Goal: Task Accomplishment & Management: Manage account settings

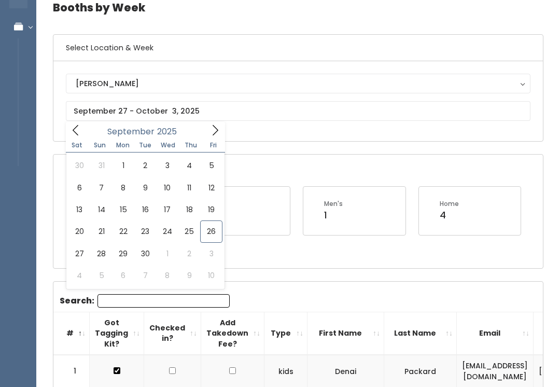
type input "[DATE] to [DATE]"
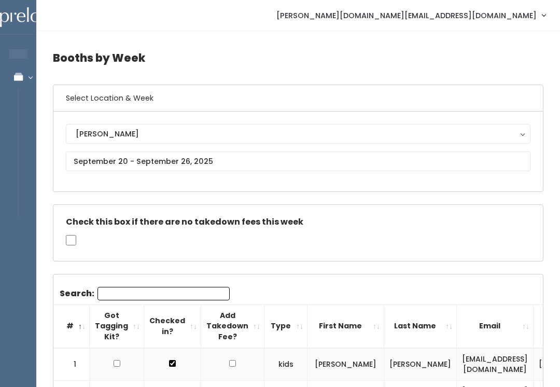
click at [184, 290] on input "Search:" at bounding box center [164, 293] width 132 height 13
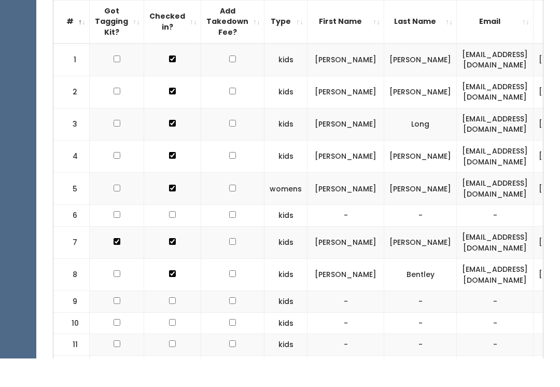
scroll to position [276, 0]
click at [117, 320] on td at bounding box center [117, 331] width 54 height 22
click at [115, 326] on input "checkbox" at bounding box center [117, 329] width 7 height 7
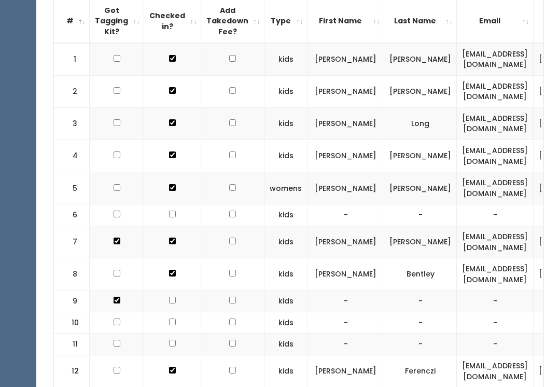
click at [118, 297] on input "checkbox" at bounding box center [117, 300] width 7 height 7
checkbox input "false"
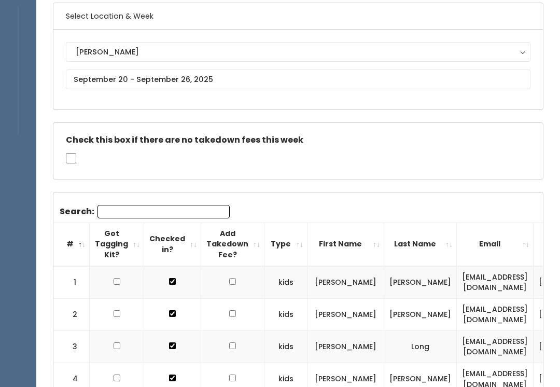
scroll to position [0, 0]
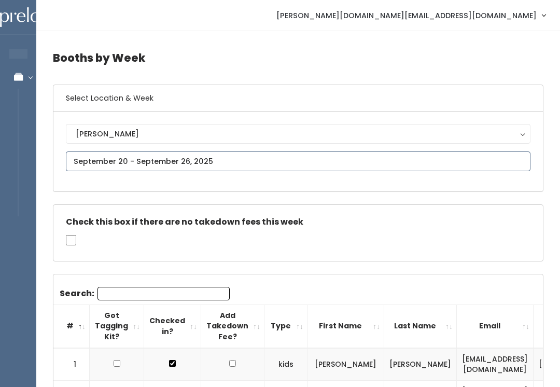
click at [323, 162] on input "text" at bounding box center [298, 162] width 465 height 20
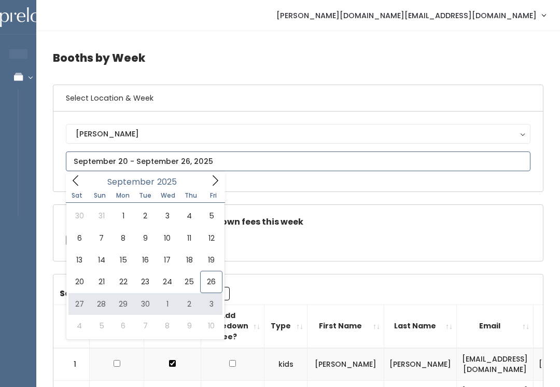
type input "September 27 to October 3"
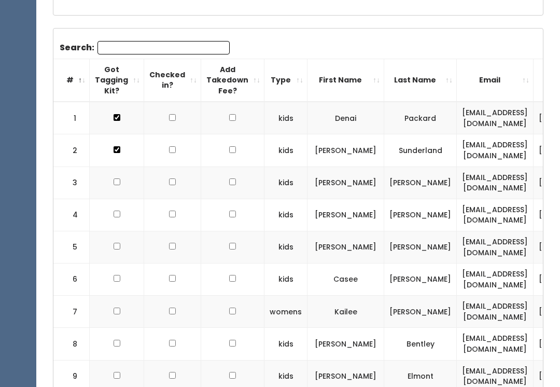
scroll to position [327, 0]
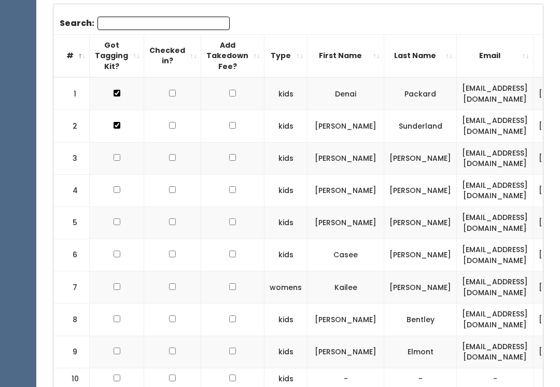
click at [107, 343] on td at bounding box center [117, 352] width 54 height 32
click at [118, 348] on input "checkbox" at bounding box center [117, 351] width 7 height 7
checkbox input "true"
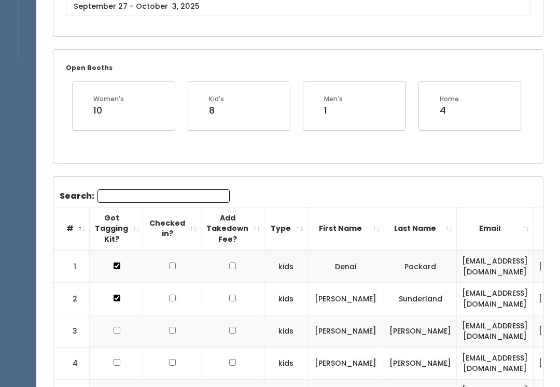
scroll to position [0, 0]
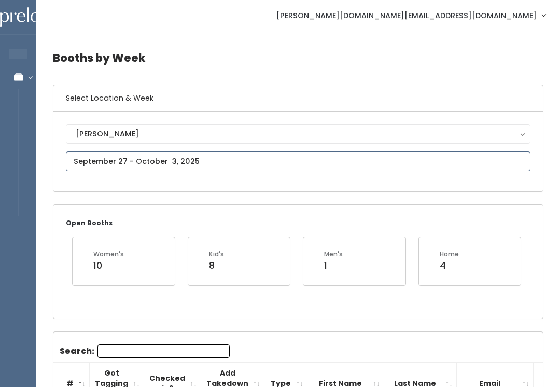
click at [262, 158] on input "text" at bounding box center [298, 162] width 465 height 20
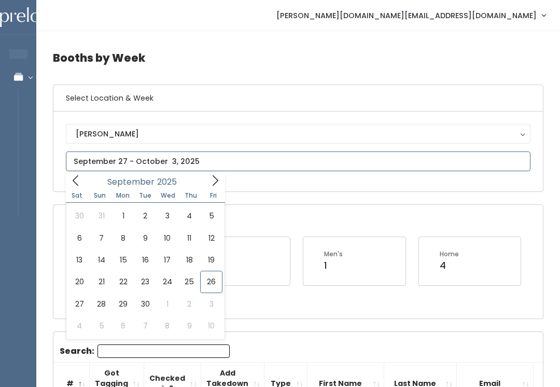
type input "[DATE] to [DATE]"
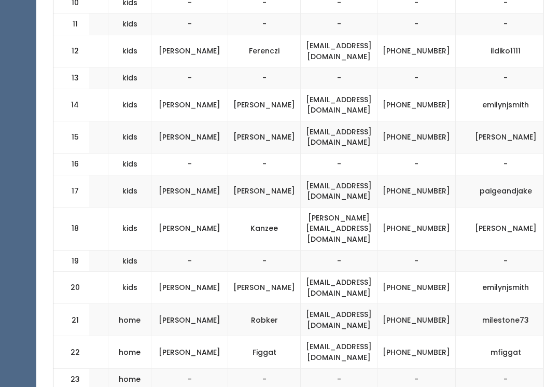
scroll to position [0, 157]
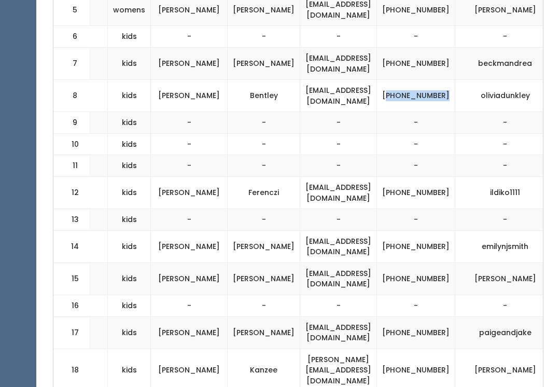
click at [271, 236] on td "[PERSON_NAME]" at bounding box center [264, 246] width 73 height 32
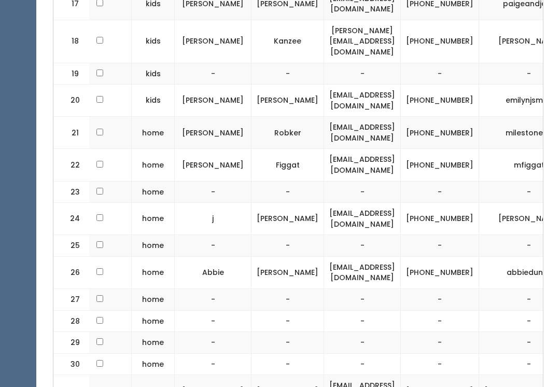
scroll to position [813, 0]
click at [321, 375] on td "Jones" at bounding box center [288, 391] width 73 height 32
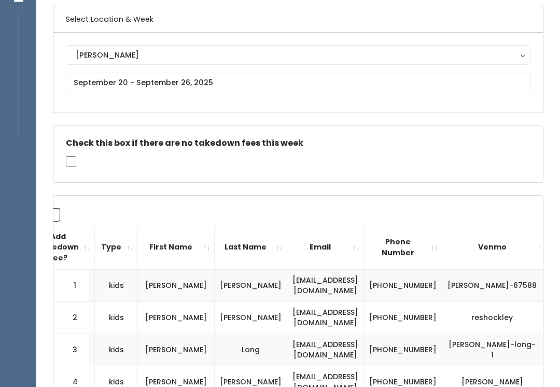
scroll to position [0, 0]
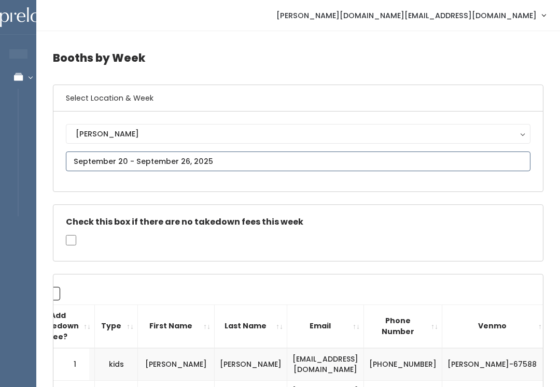
click at [157, 161] on input "text" at bounding box center [298, 162] width 465 height 20
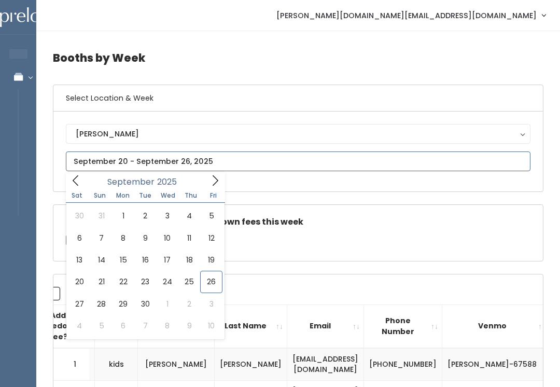
type input "September 27 to October 3"
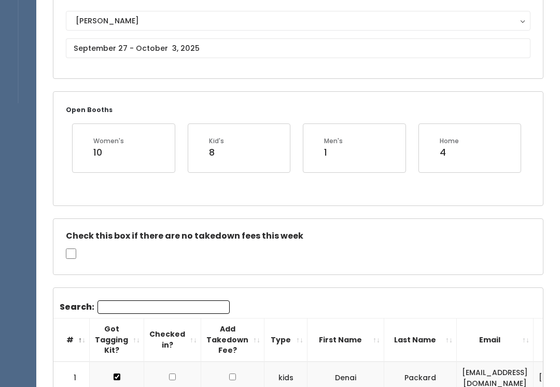
click at [122, 307] on input "Search:" at bounding box center [164, 307] width 132 height 13
click at [132, 305] on input "Search:" at bounding box center [164, 307] width 132 height 13
click at [134, 310] on input "Search:" at bounding box center [164, 307] width 132 height 13
click at [134, 306] on input "Search:" at bounding box center [164, 307] width 132 height 13
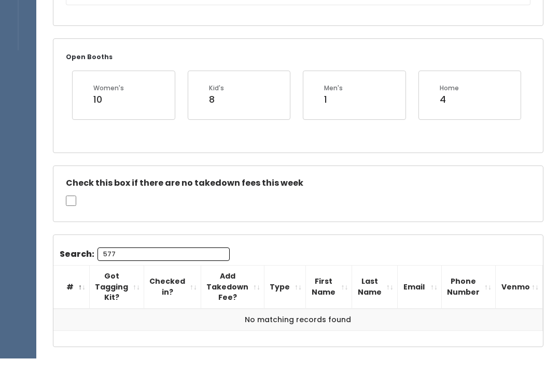
scroll to position [185, 0]
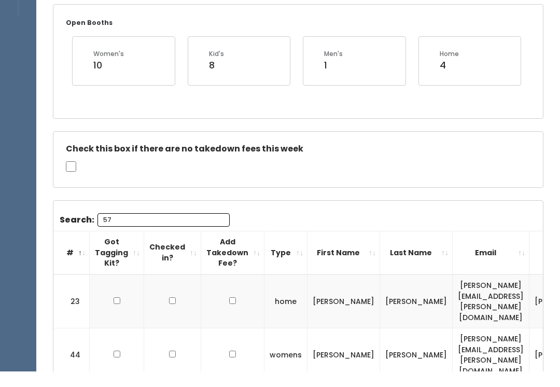
type input "5"
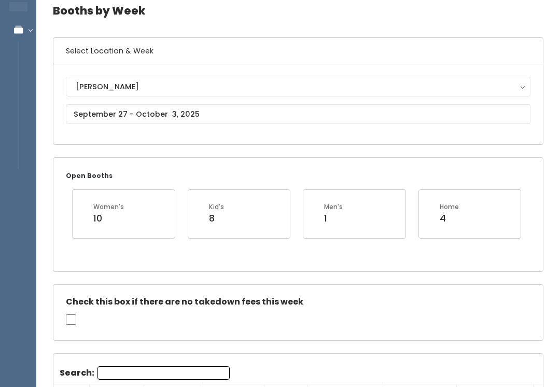
scroll to position [0, 0]
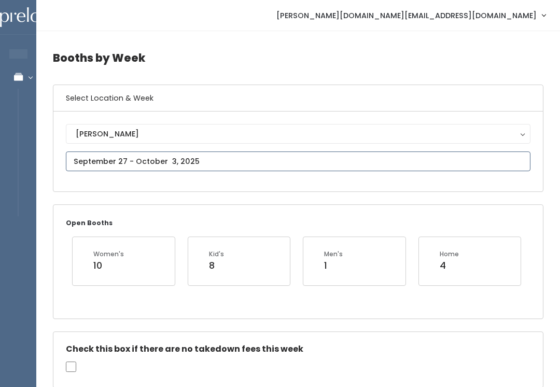
click at [239, 163] on input "text" at bounding box center [298, 162] width 465 height 20
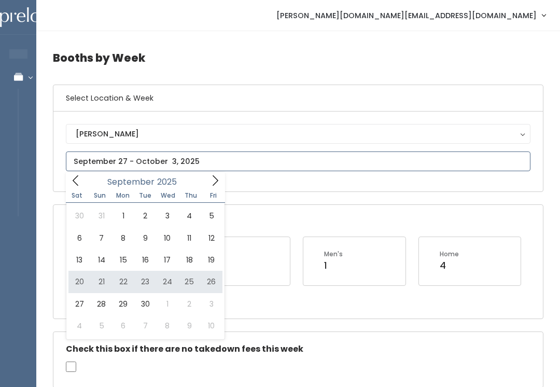
type input "September 20 to September 26"
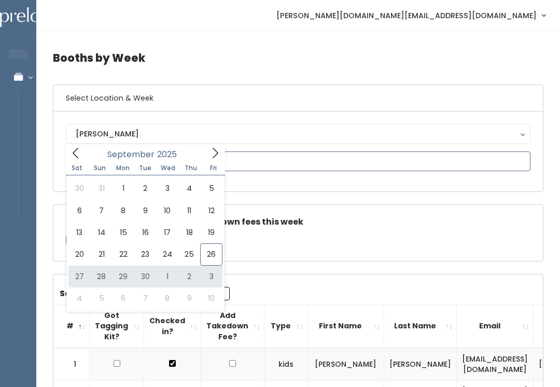
type input "September 27 to October 3"
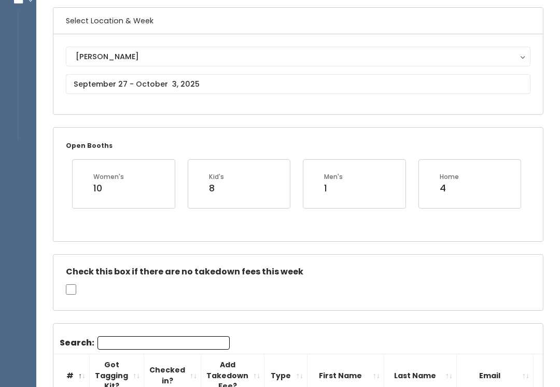
scroll to position [79, 0]
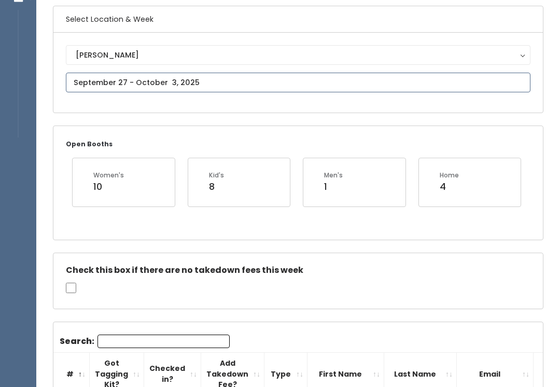
click at [310, 89] on input "text" at bounding box center [298, 83] width 465 height 20
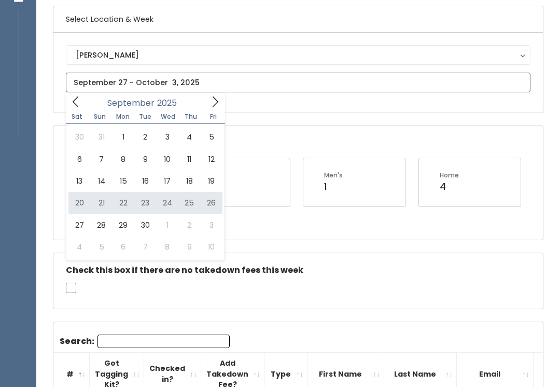
type input "September 20 to September 26"
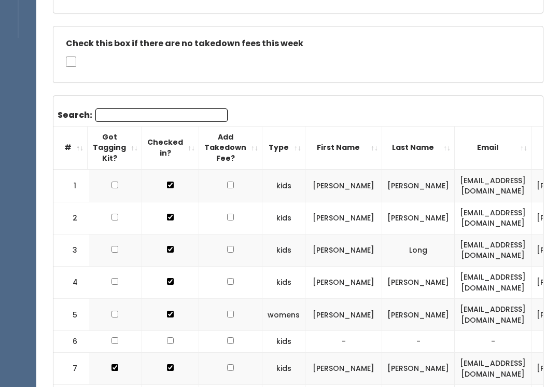
scroll to position [167, 0]
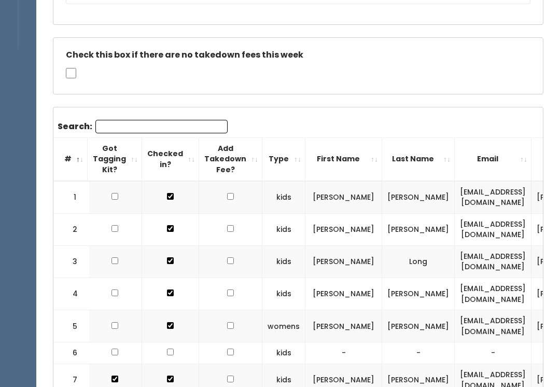
click at [148, 122] on input "Search:" at bounding box center [161, 126] width 132 height 13
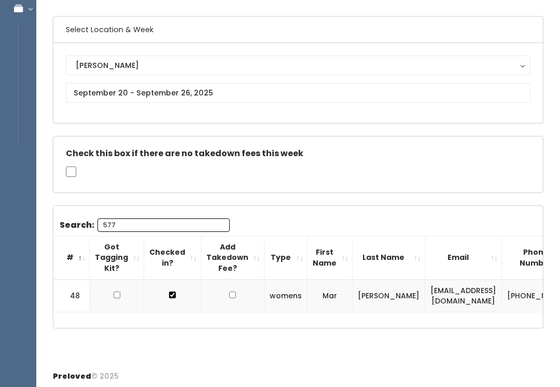
scroll to position [0, 0]
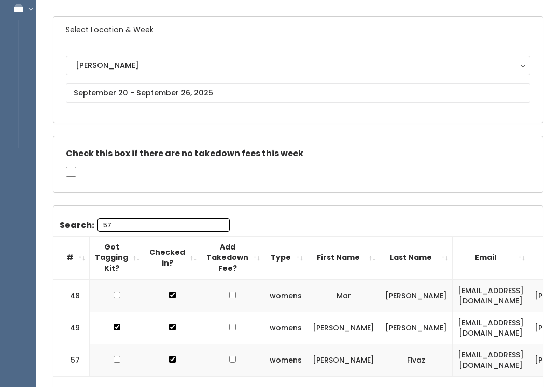
type input "5"
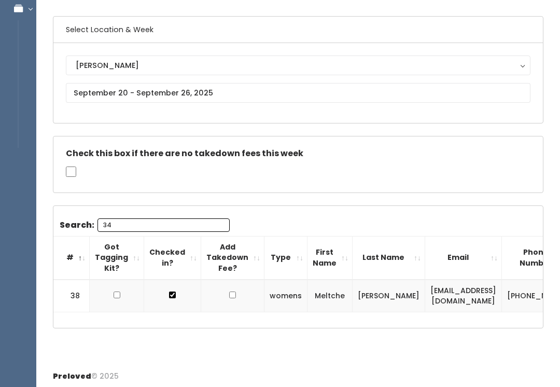
type input "3"
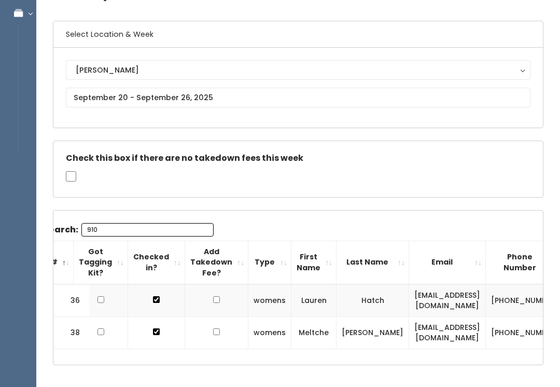
scroll to position [0, 17]
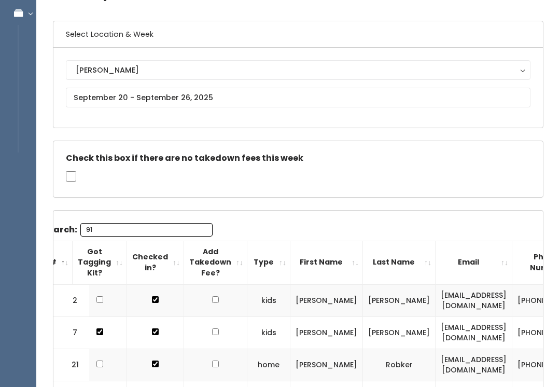
type input "9"
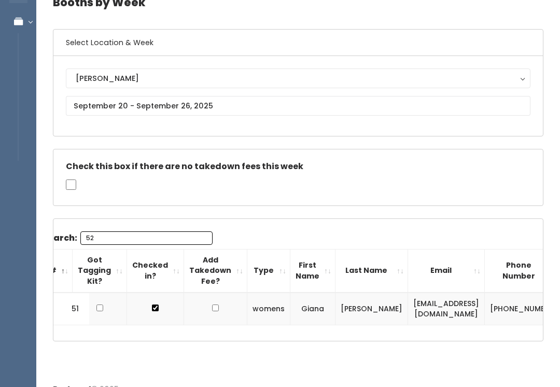
type input "5"
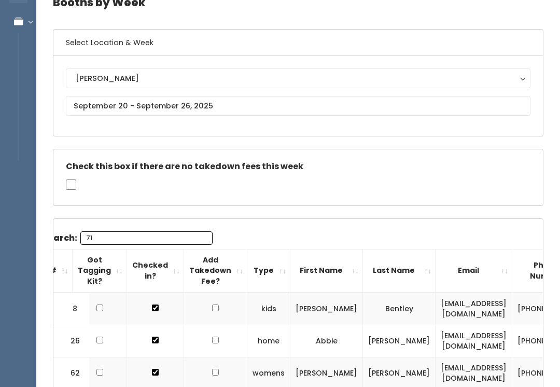
type input "7"
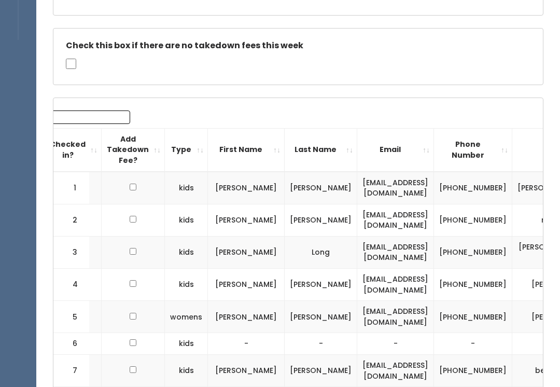
scroll to position [0, 0]
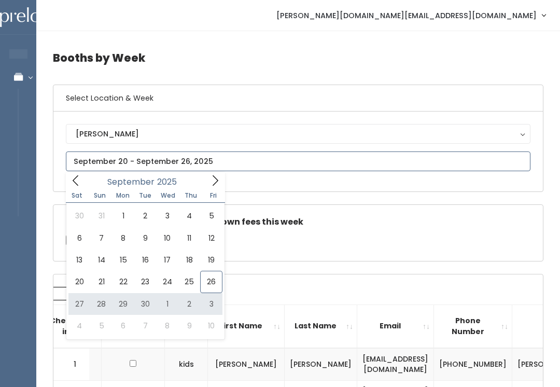
type input "September 27 to October 3"
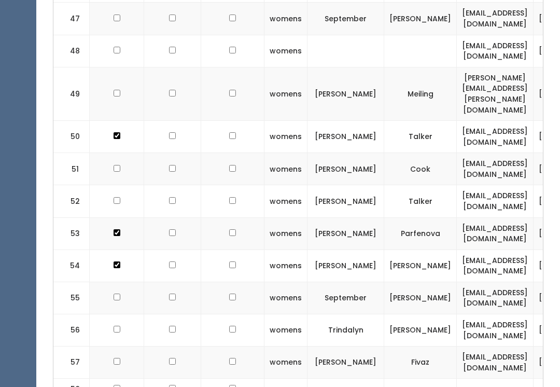
scroll to position [1871, 0]
